Goal: Information Seeking & Learning: Learn about a topic

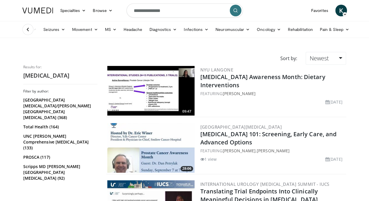
click at [29, 9] on img at bounding box center [37, 11] width 31 height 6
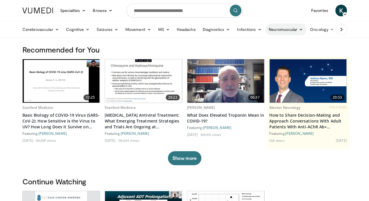
click at [275, 30] on link "Neuromuscular" at bounding box center [286, 30] width 41 height 12
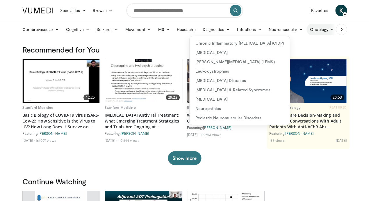
click at [307, 29] on link "Oncology" at bounding box center [322, 30] width 31 height 12
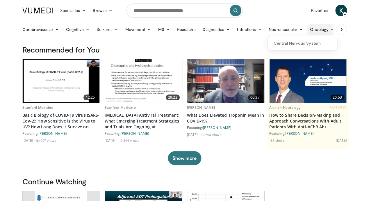
click at [330, 29] on icon at bounding box center [332, 29] width 4 height 4
click at [131, 49] on h3 "Recommended for You" at bounding box center [184, 49] width 325 height 9
